Goal: Task Accomplishment & Management: Use online tool/utility

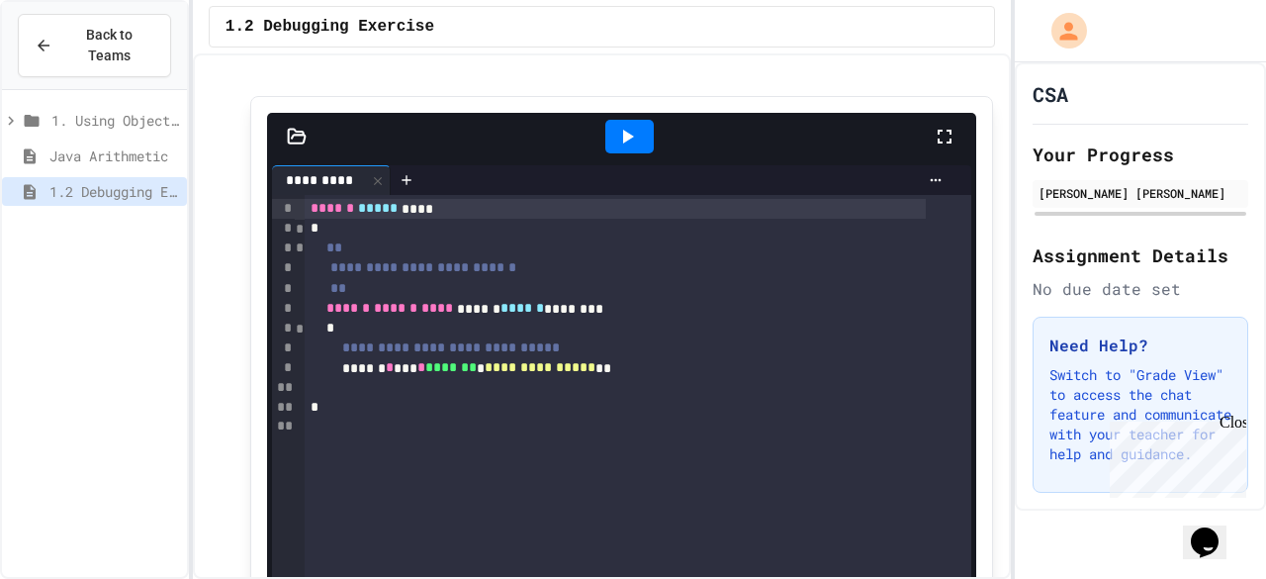
scroll to position [102, 0]
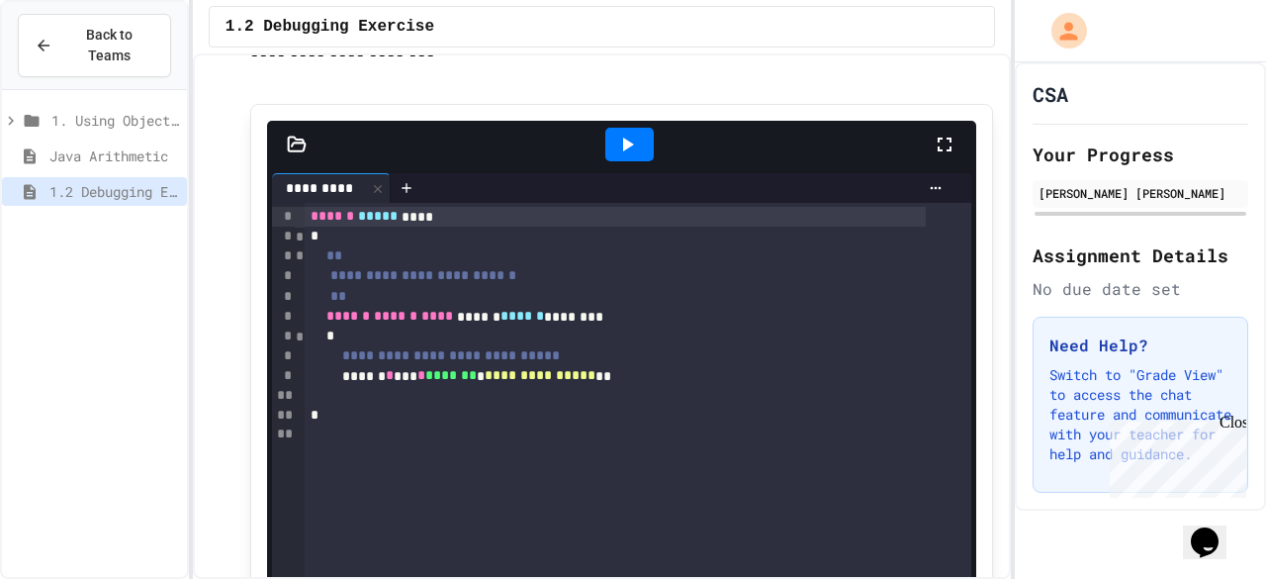
click at [623, 154] on icon at bounding box center [627, 145] width 24 height 24
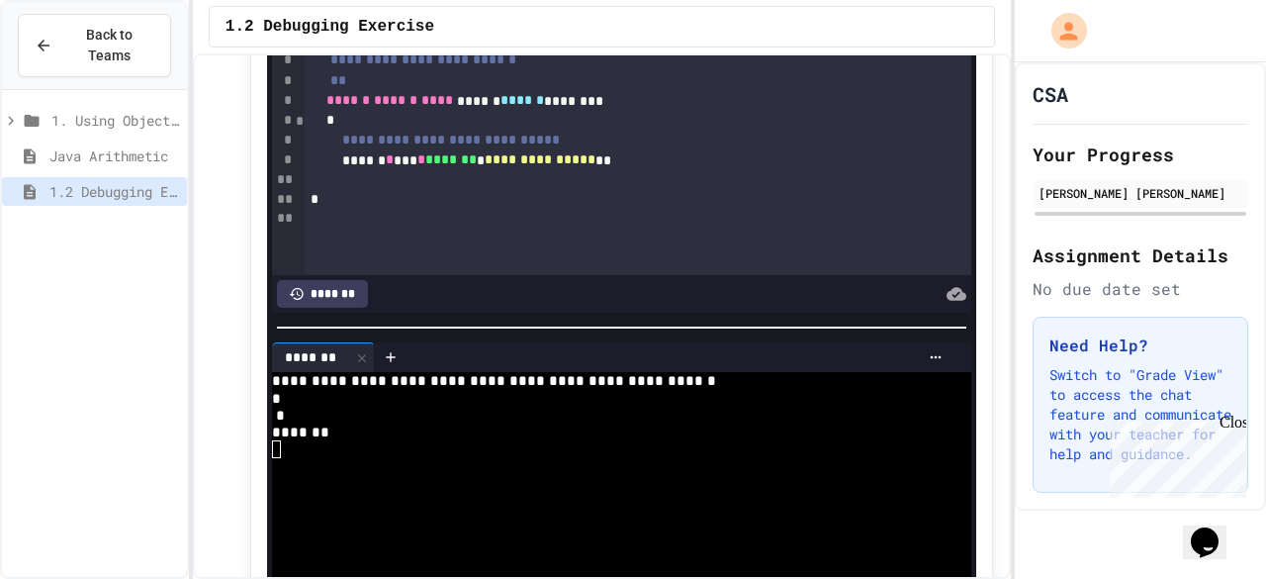
scroll to position [318, 0]
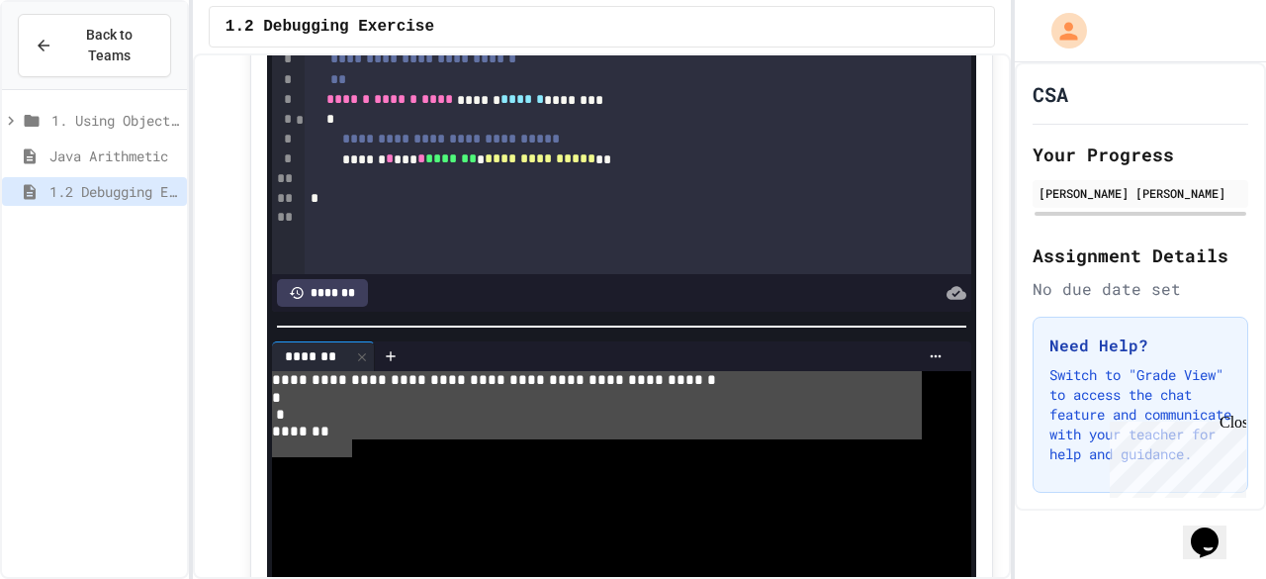
drag, startPoint x: 273, startPoint y: 372, endPoint x: 350, endPoint y: 432, distance: 97.9
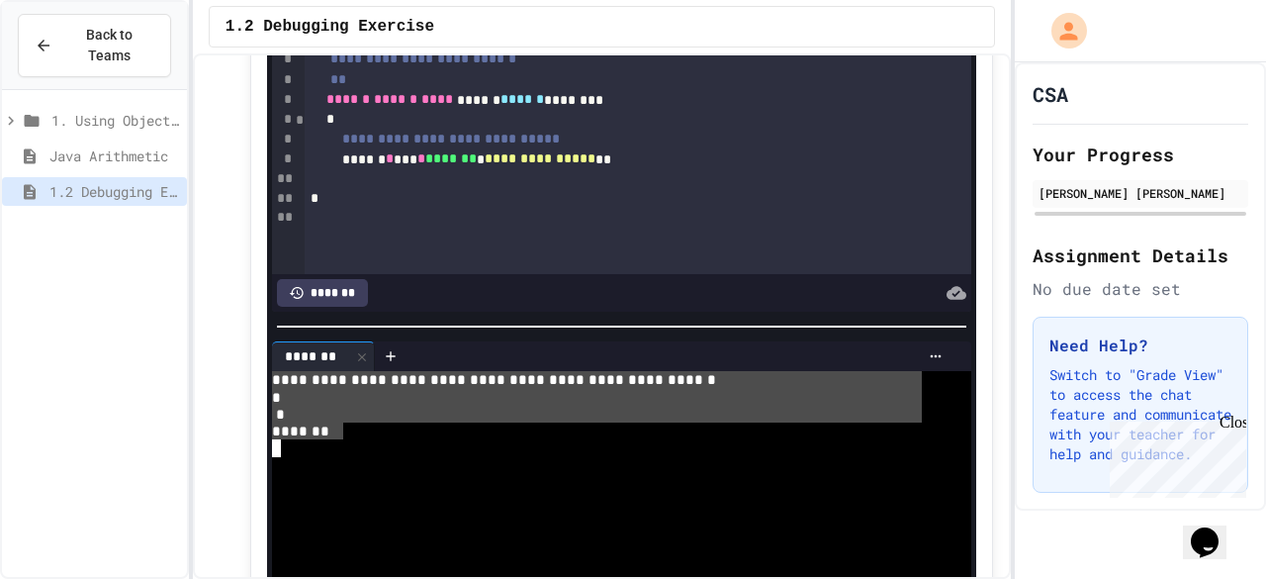
drag, startPoint x: 271, startPoint y: 371, endPoint x: 339, endPoint y: 418, distance: 83.1
drag, startPoint x: 339, startPoint y: 418, endPoint x: 266, endPoint y: 377, distance: 84.1
click at [267, 377] on div "**********" at bounding box center [621, 518] width 709 height 365
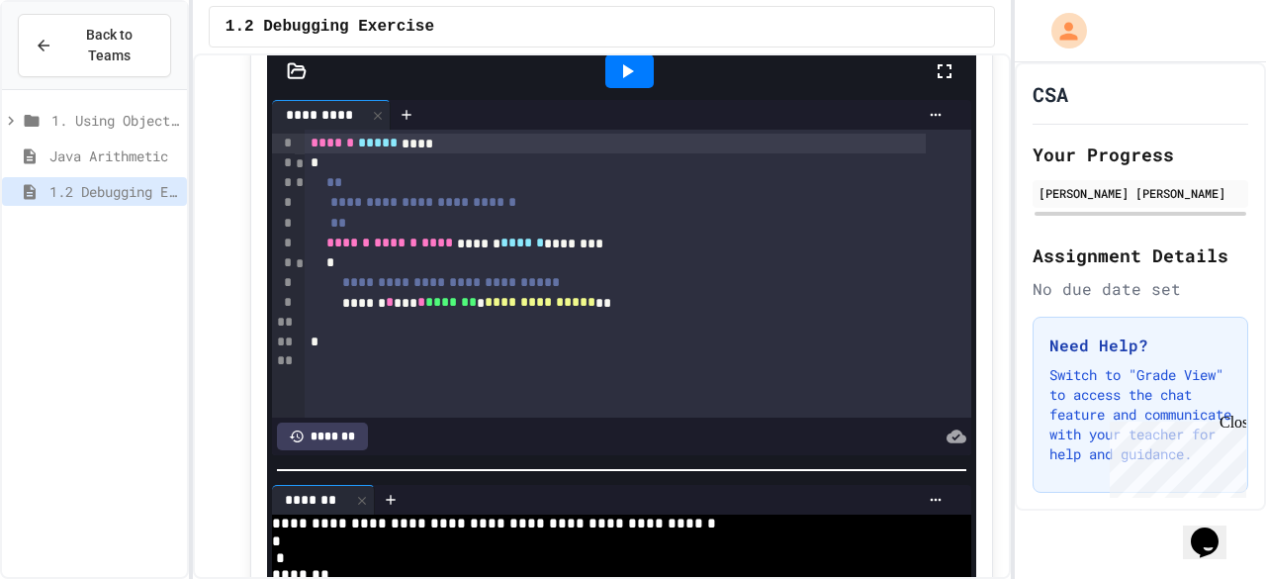
scroll to position [162, 0]
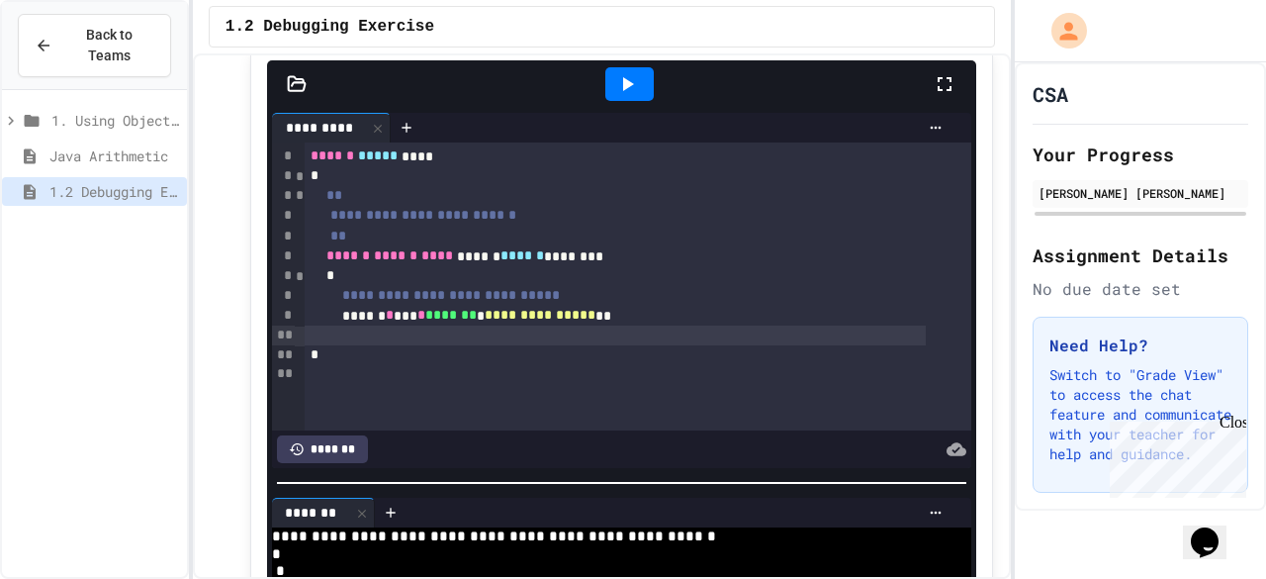
click at [372, 334] on div at bounding box center [615, 335] width 621 height 20
click at [328, 175] on div "*" at bounding box center [615, 176] width 621 height 20
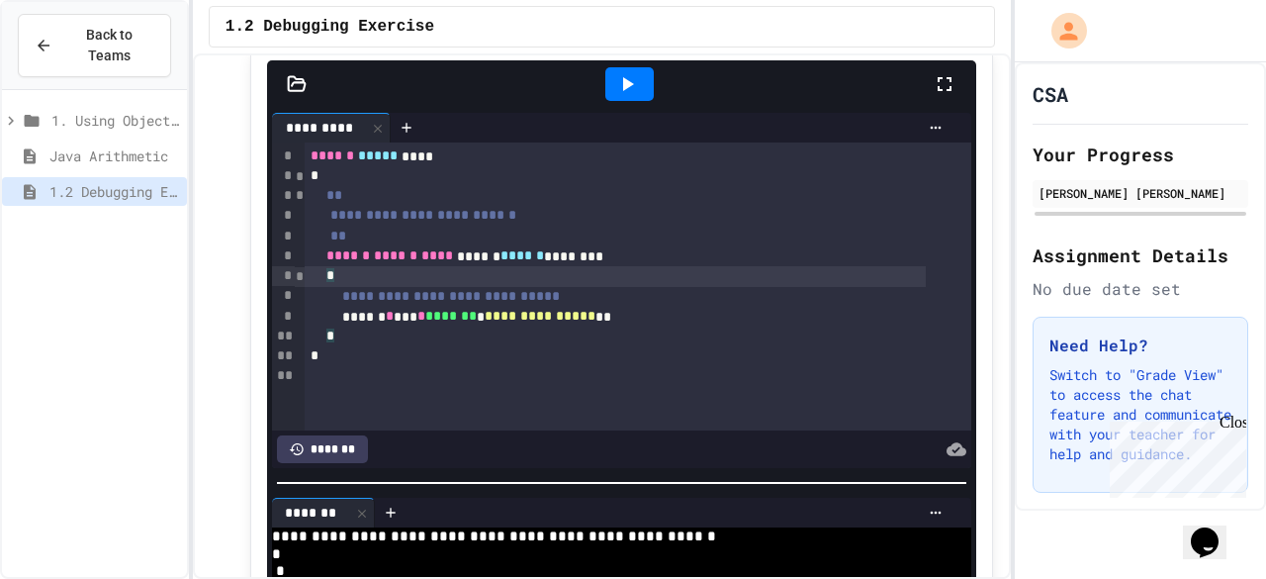
click at [353, 277] on div "*" at bounding box center [615, 276] width 621 height 20
click at [623, 80] on icon at bounding box center [627, 84] width 24 height 24
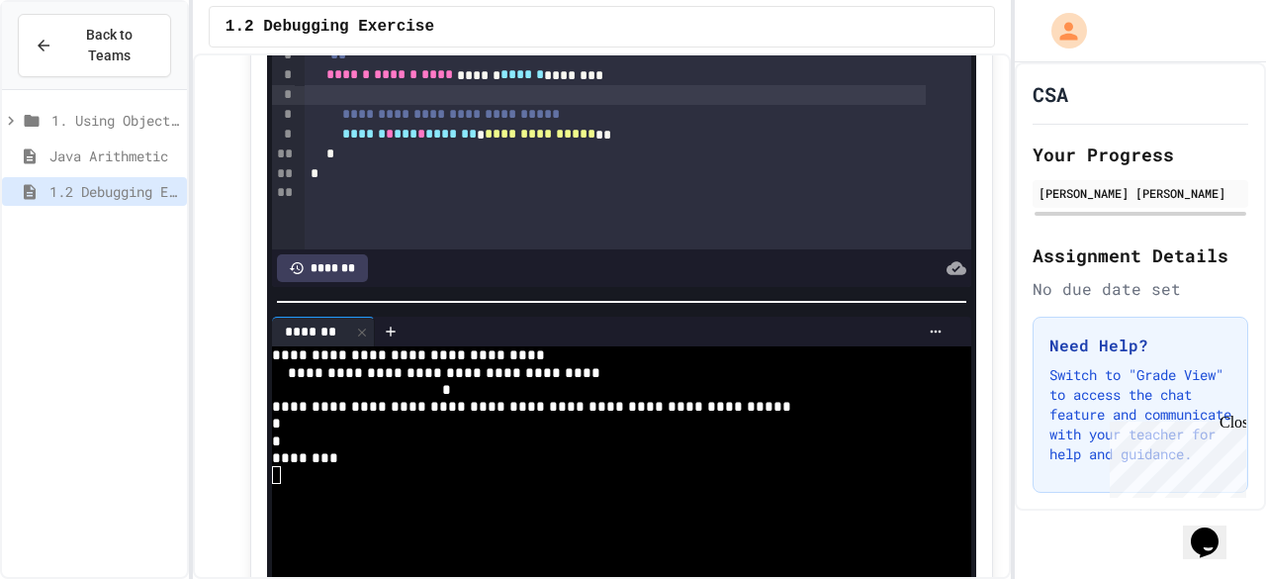
scroll to position [179, 0]
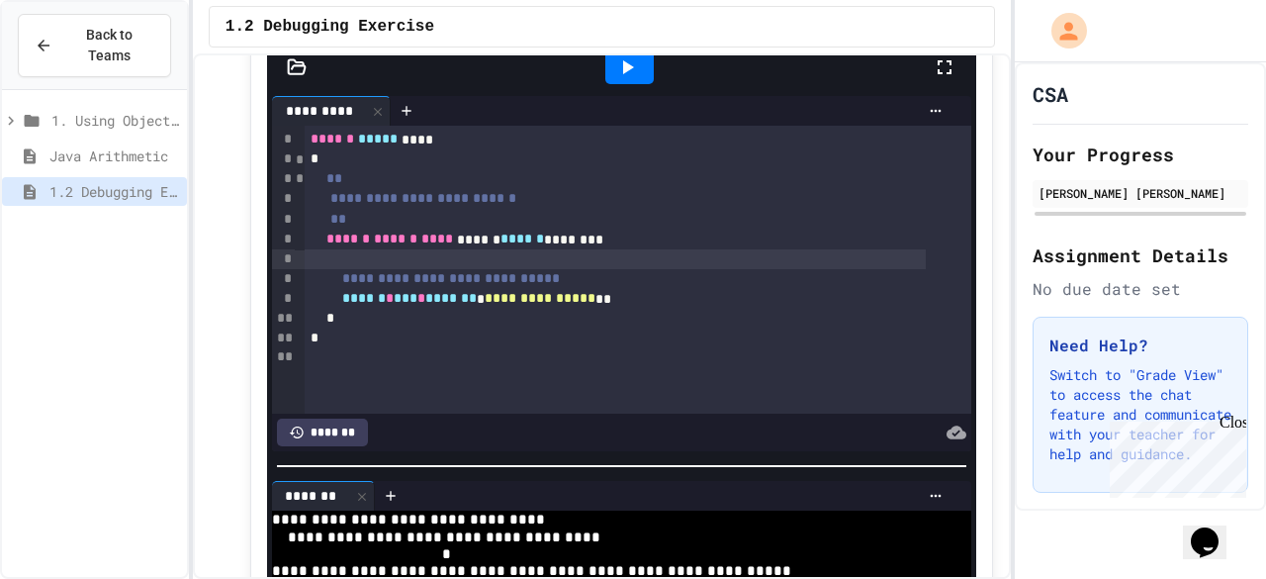
click at [356, 258] on div at bounding box center [615, 259] width 621 height 20
click at [387, 257] on div "* *" at bounding box center [615, 259] width 621 height 20
click at [318, 259] on div "*" at bounding box center [615, 259] width 621 height 20
click at [615, 74] on icon at bounding box center [627, 67] width 24 height 24
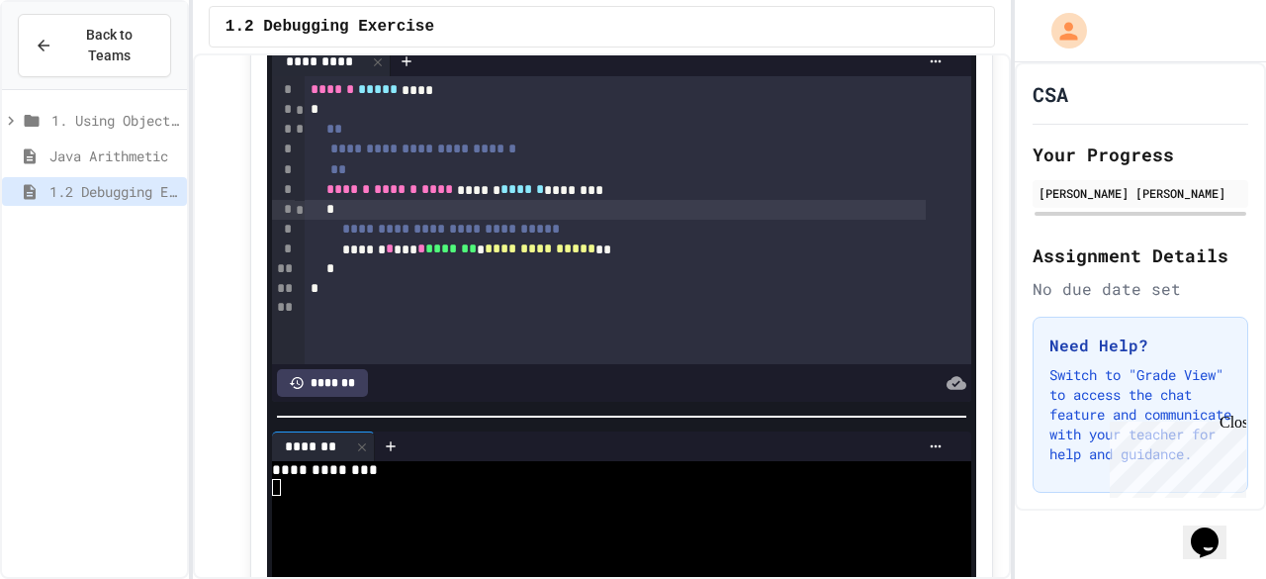
scroll to position [215, 0]
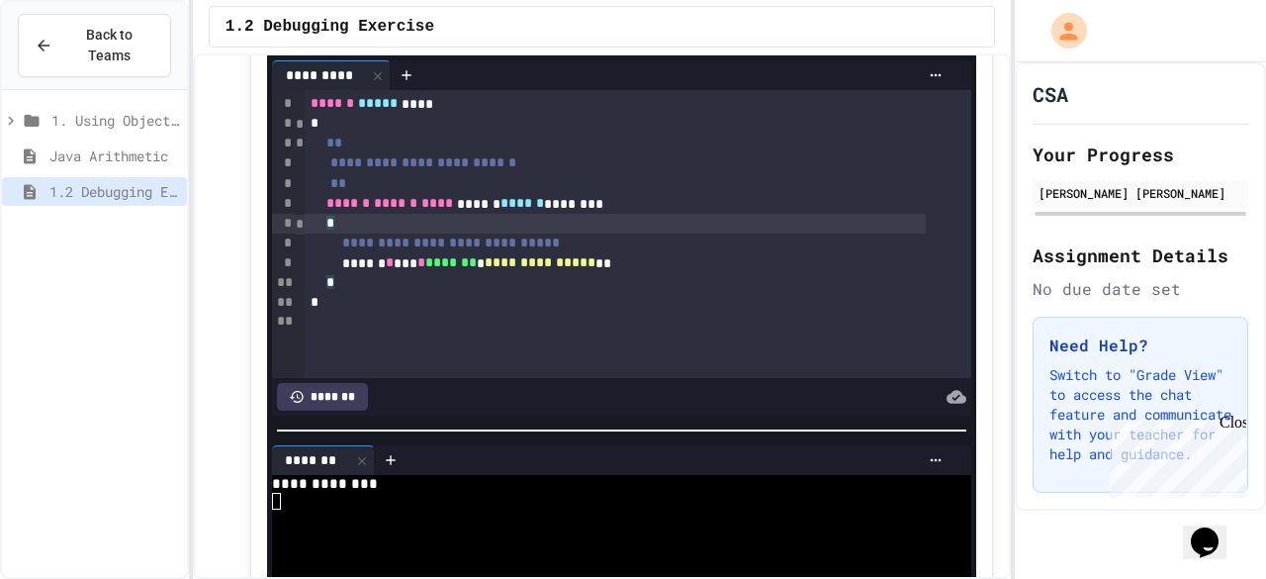
click at [352, 219] on div "*" at bounding box center [615, 224] width 621 height 20
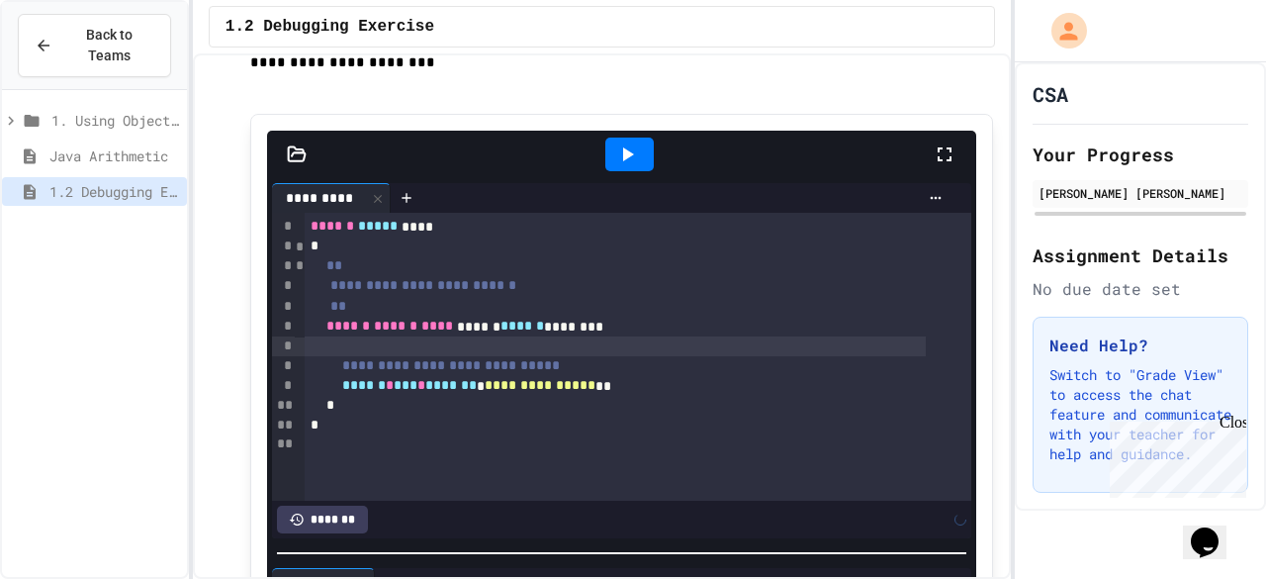
scroll to position [91, 0]
click at [615, 143] on icon at bounding box center [627, 155] width 24 height 24
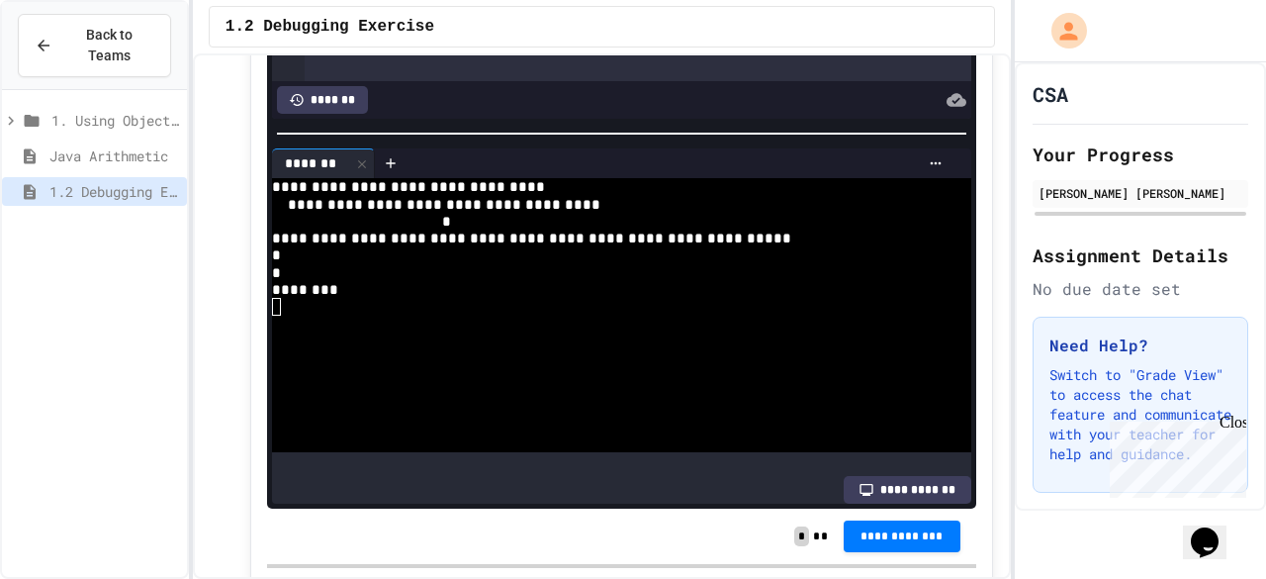
scroll to position [513, 0]
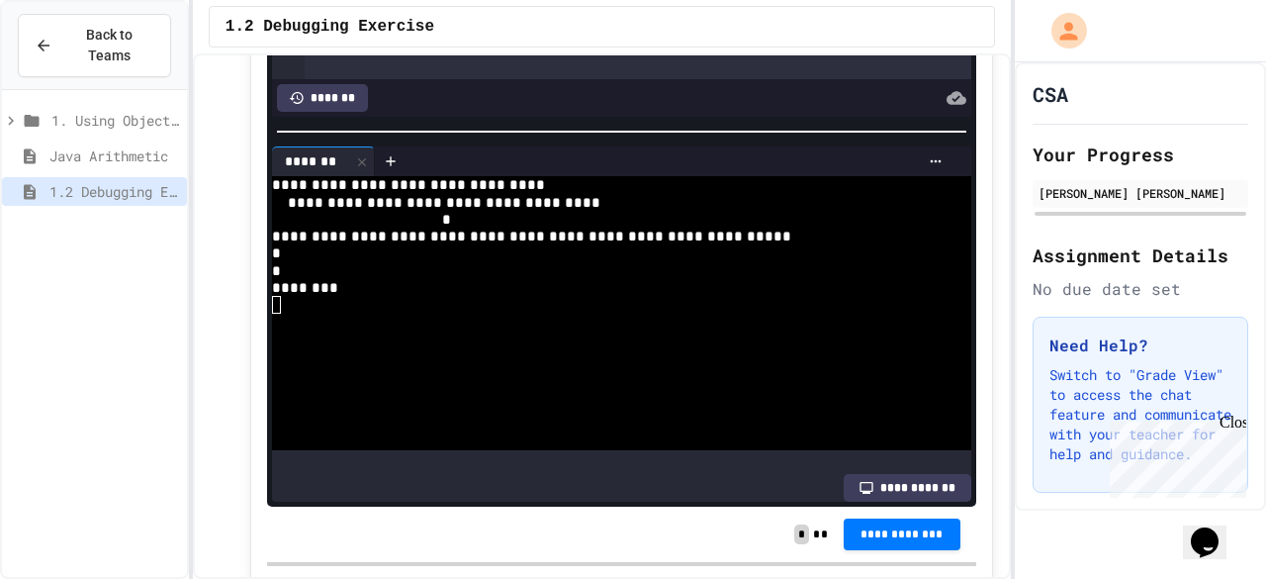
click at [270, 177] on div "**********" at bounding box center [621, 323] width 709 height 365
click at [269, 171] on div "**********" at bounding box center [621, 323] width 709 height 365
click at [387, 262] on div "*" at bounding box center [597, 270] width 650 height 17
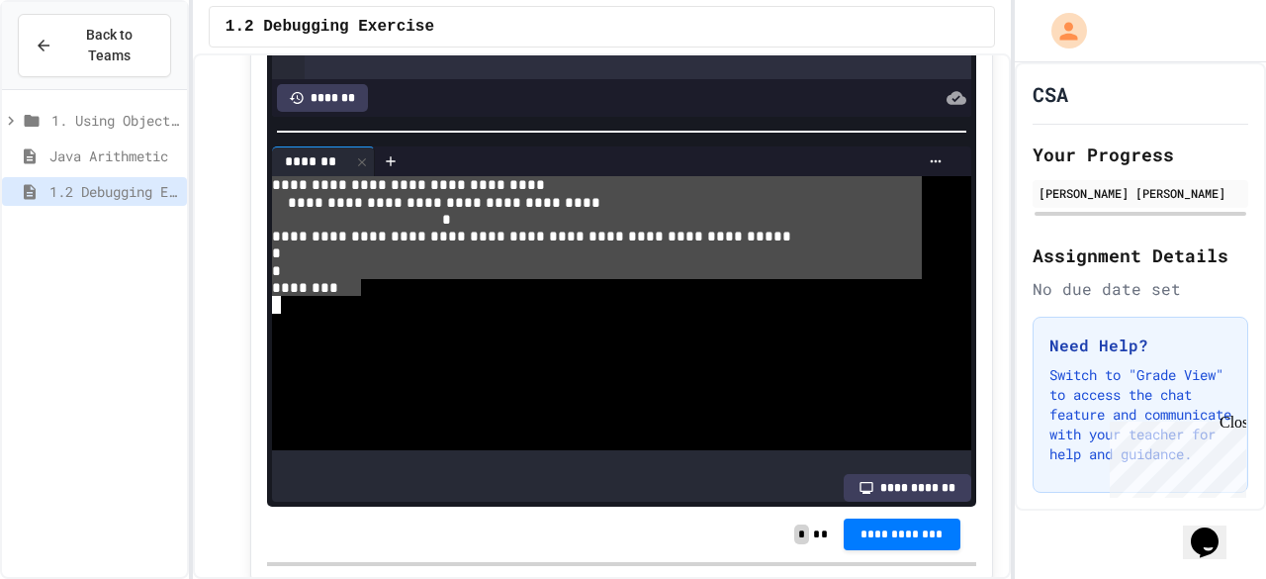
click at [272, 176] on div "**********" at bounding box center [597, 313] width 650 height 274
